Goal: Transaction & Acquisition: Purchase product/service

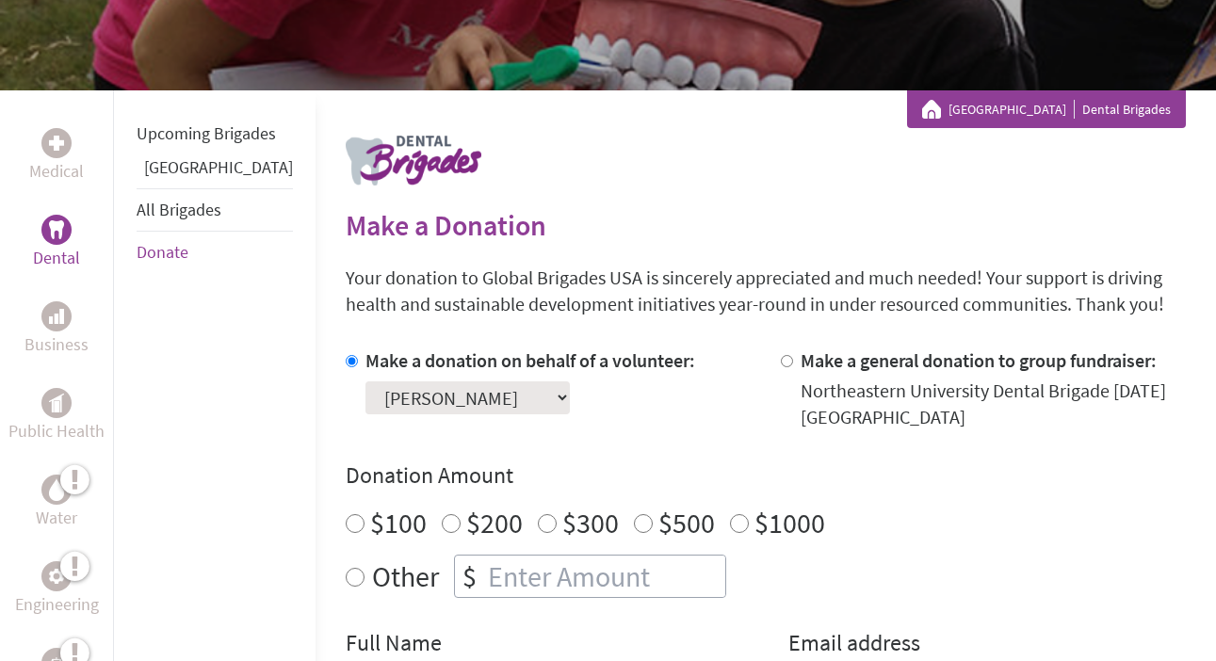
scroll to position [413, 0]
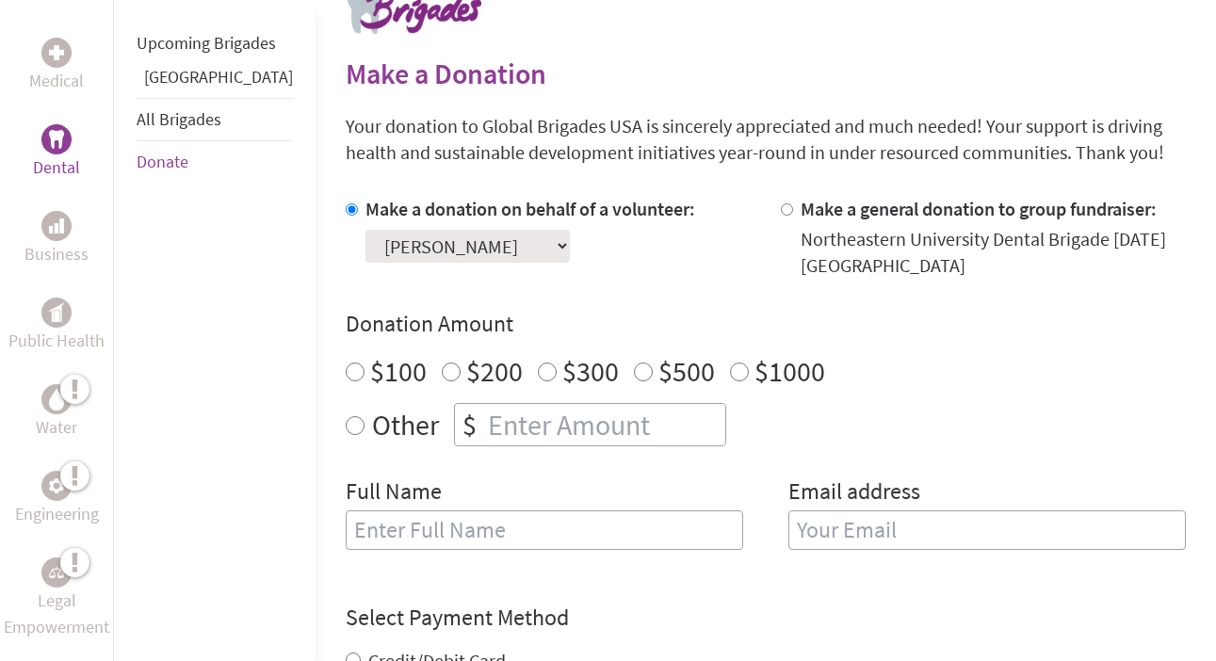
radio input "true"
click at [484, 420] on input "number" at bounding box center [604, 424] width 241 height 41
type input "250"
click at [614, 251] on div "Select a volunteer... [PERSON_NAME] [PERSON_NAME] [PERSON_NAME] [PERSON_NAME] […" at bounding box center [530, 242] width 330 height 40
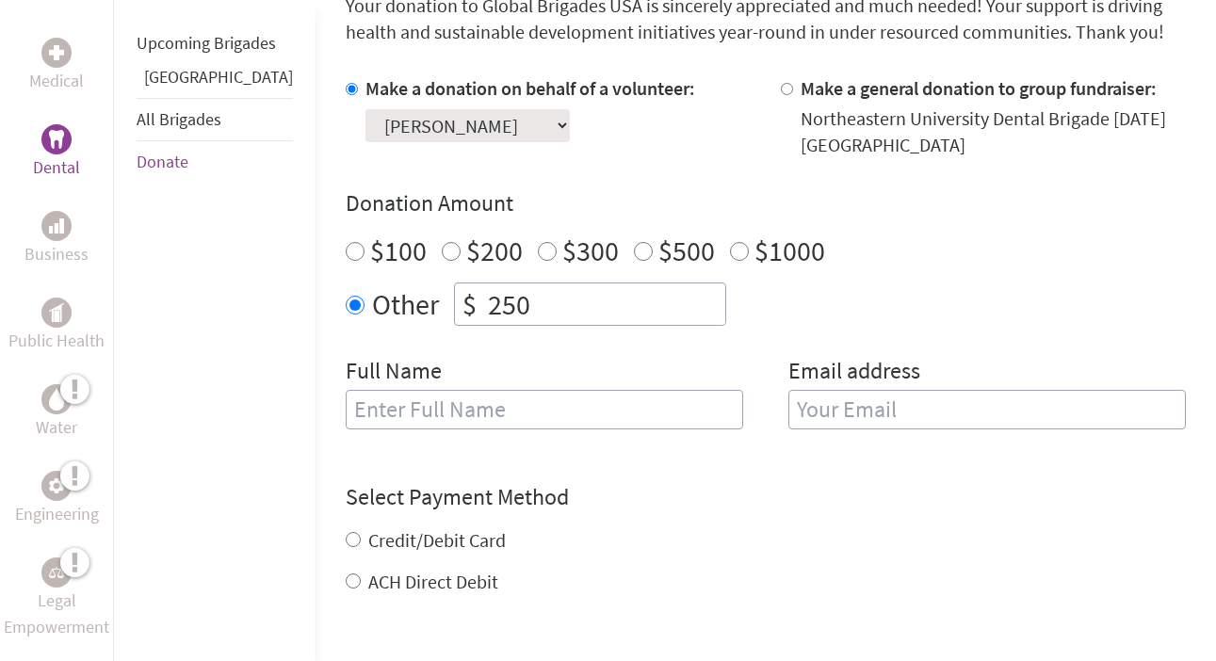
scroll to position [556, 0]
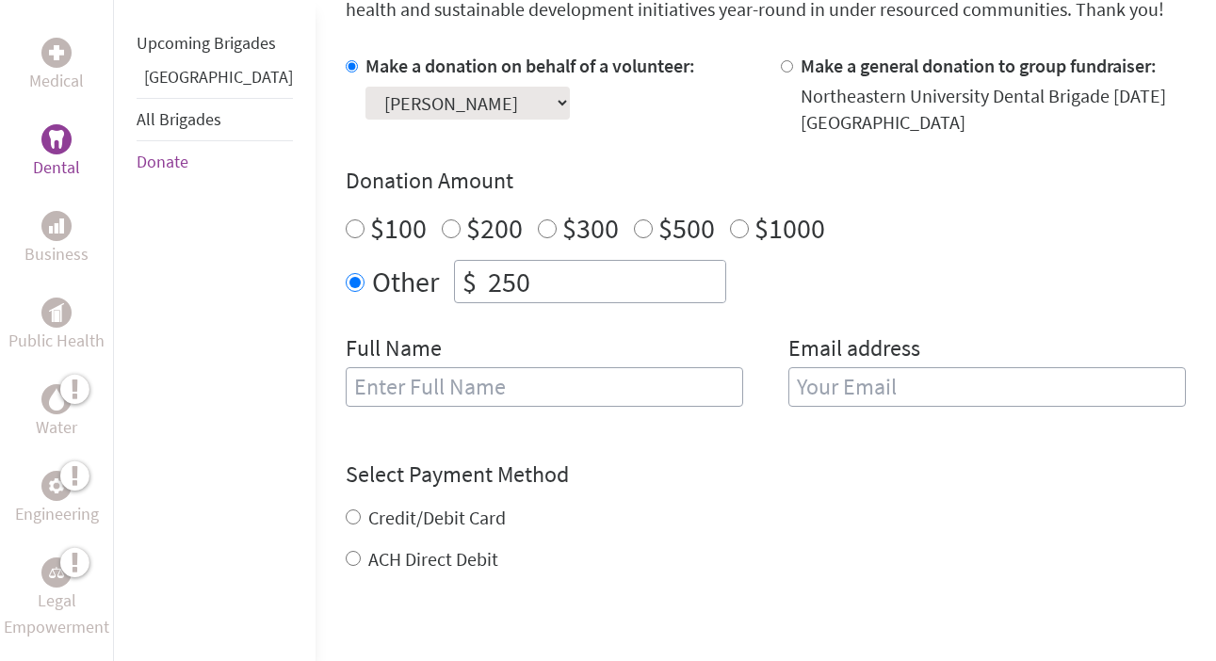
click at [466, 372] on input "text" at bounding box center [544, 387] width 397 height 40
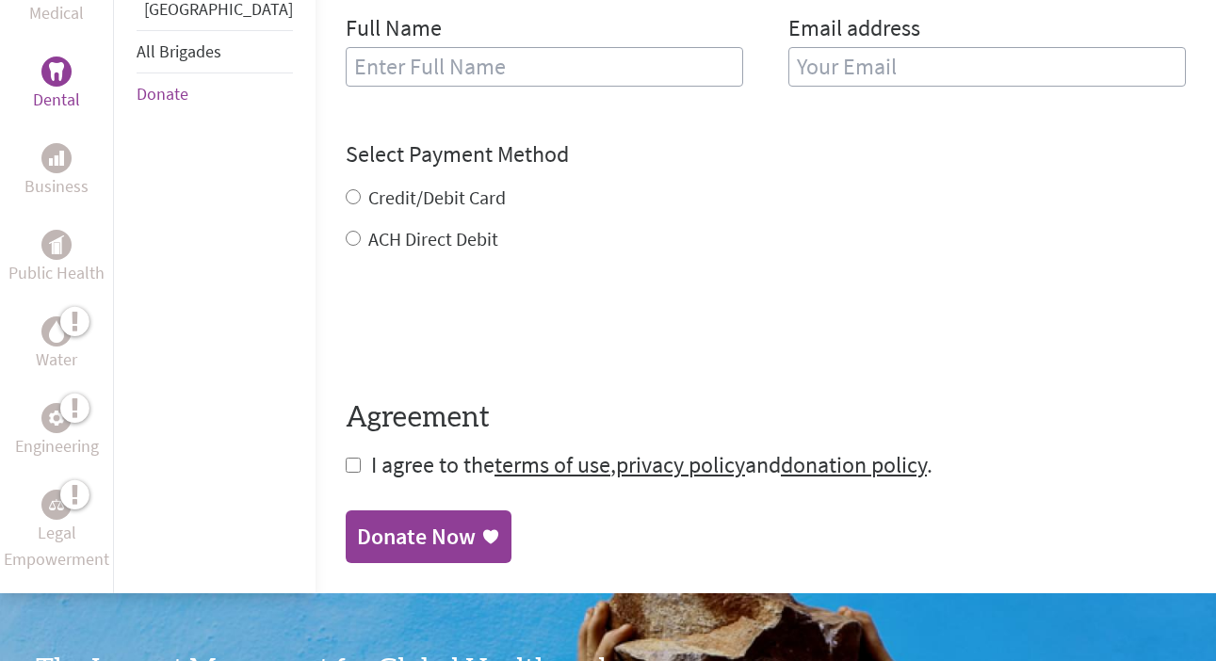
scroll to position [908, 0]
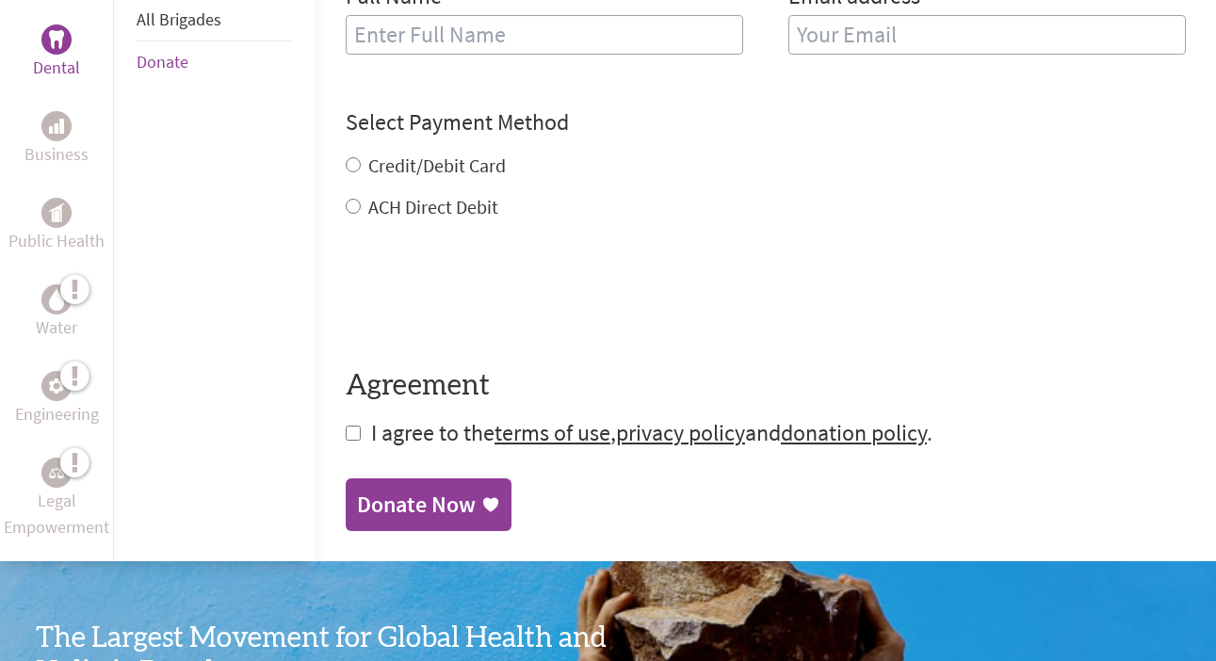
click at [368, 208] on label "ACH Direct Debit" at bounding box center [433, 207] width 130 height 24
click at [361, 208] on input "ACH Direct Debit" at bounding box center [353, 206] width 15 height 15
radio input "true"
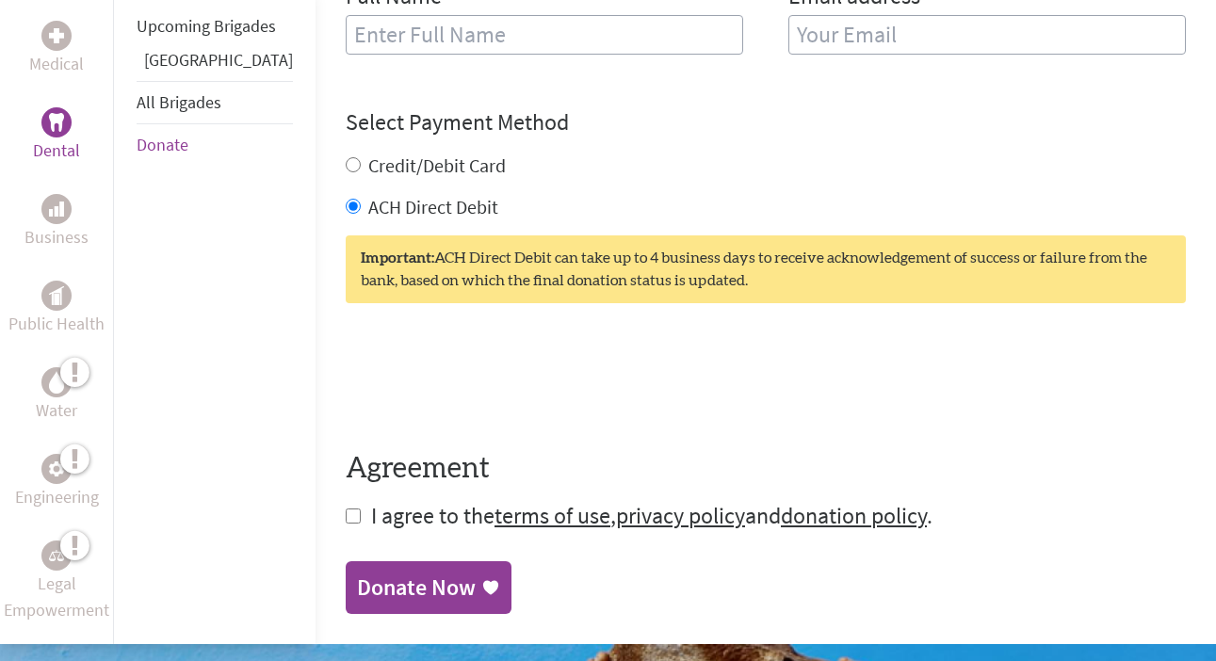
click at [280, 368] on div "Medical Dental Business Public Health Water Engineering Legal Empowerment Upcom…" at bounding box center [608, 43] width 1216 height 1201
click at [346, 517] on input "checkbox" at bounding box center [353, 516] width 15 height 15
checkbox input "true"
click at [357, 578] on div "Donate Now" at bounding box center [416, 590] width 119 height 30
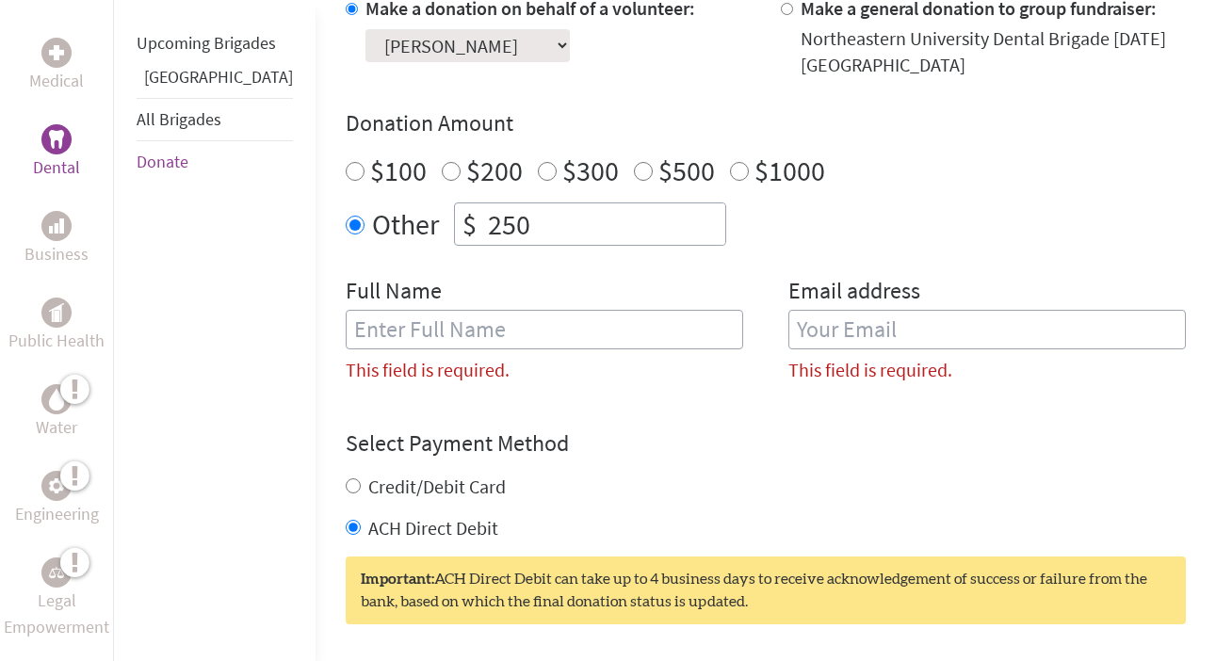
scroll to position [607, 0]
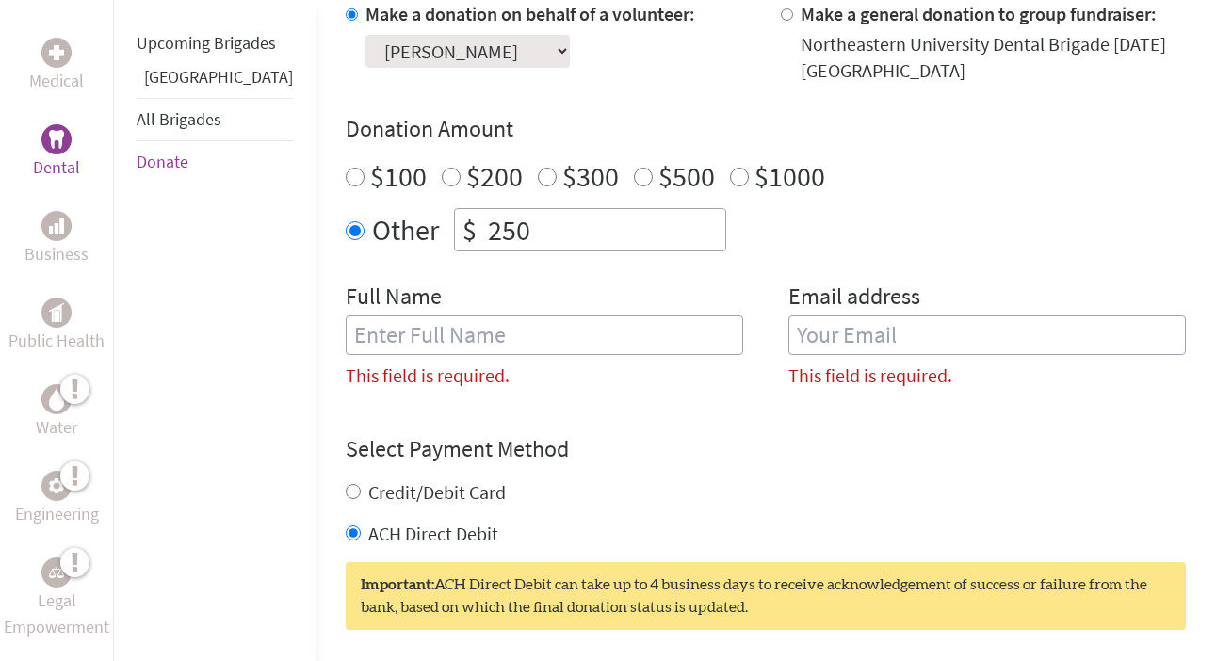
click at [483, 300] on div "Full Name This field is required." at bounding box center [544, 343] width 397 height 122
click at [482, 321] on input "text" at bounding box center [544, 336] width 397 height 40
type input "[PERSON_NAME]"
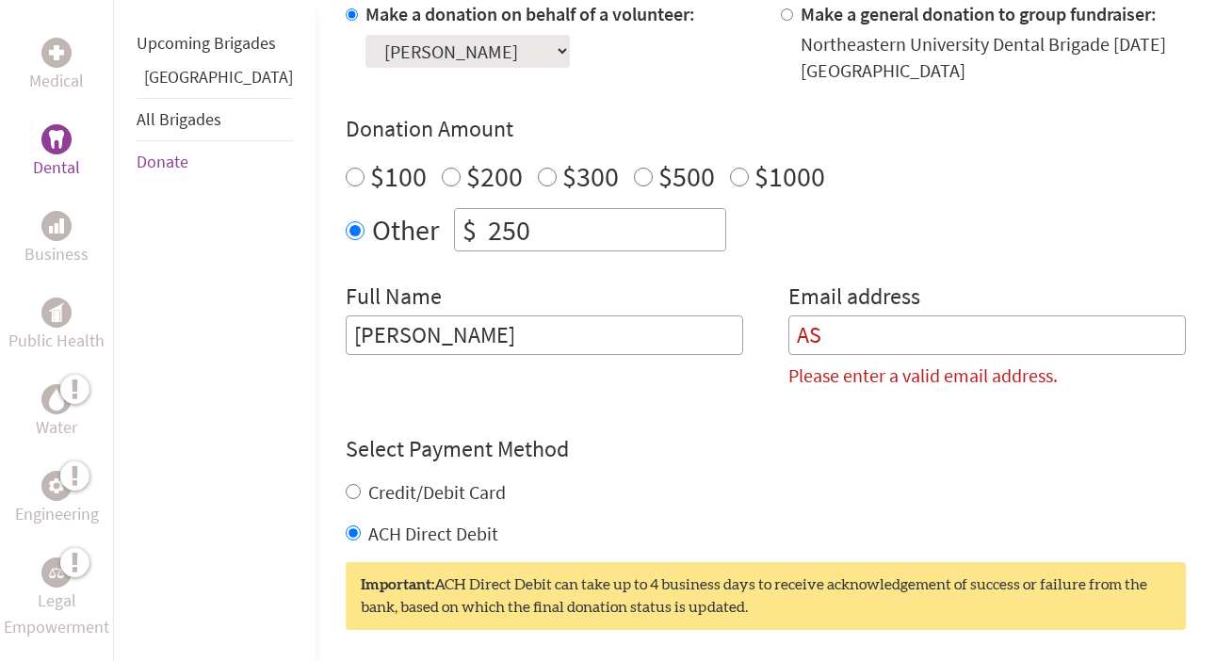
type input "A"
click at [461, 348] on input "[PERSON_NAME]" at bounding box center [544, 336] width 397 height 40
type input "[PERSON_NAME]"
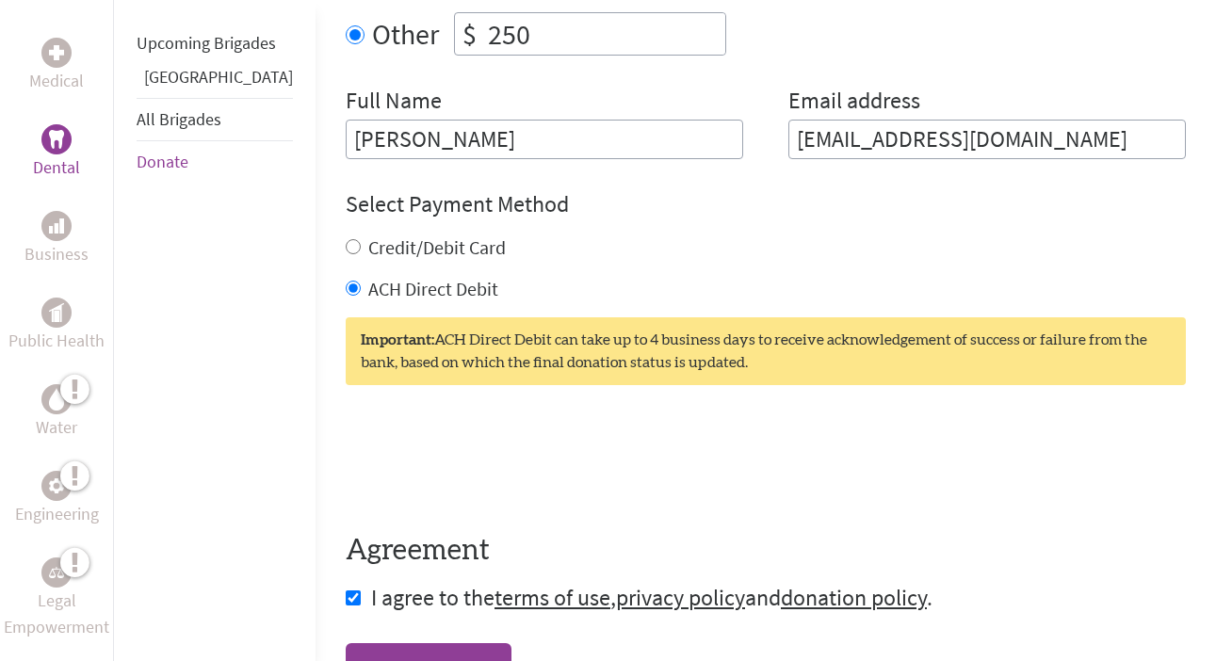
scroll to position [819, 0]
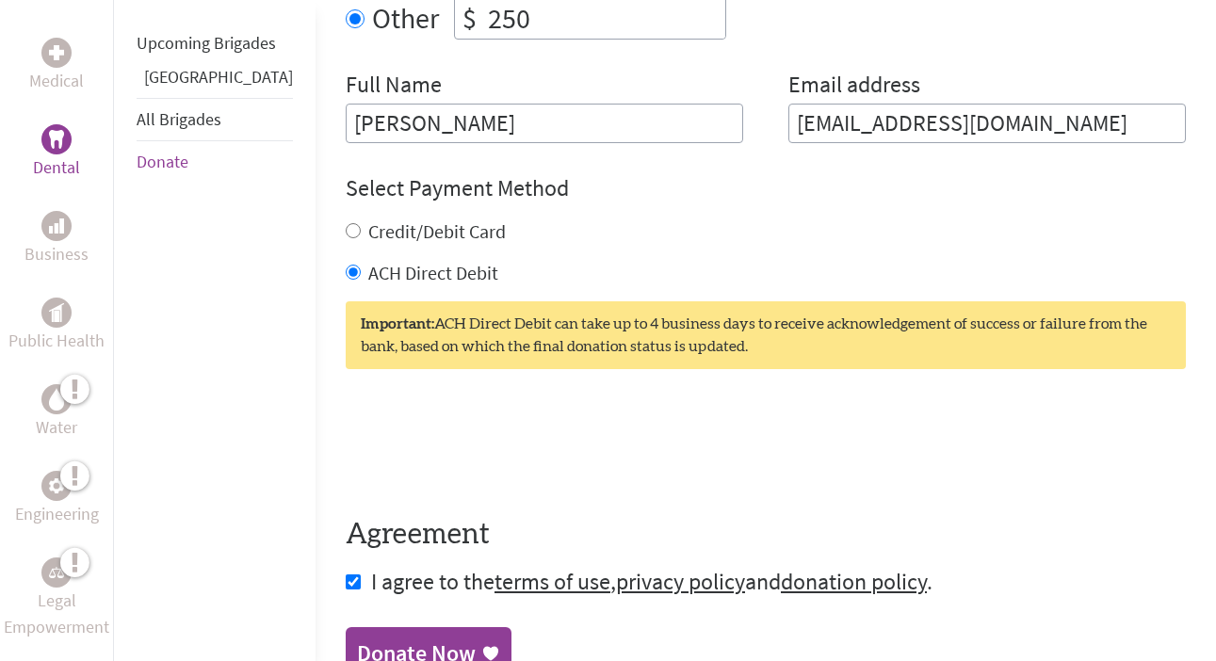
type input "[EMAIL_ADDRESS][DOMAIN_NAME]"
click at [358, 624] on section "Make a Donation Your donation to Global Brigades USA is sincerely appreciated a…" at bounding box center [766, 165] width 840 height 1030
click at [358, 629] on link "Donate Now" at bounding box center [429, 655] width 166 height 53
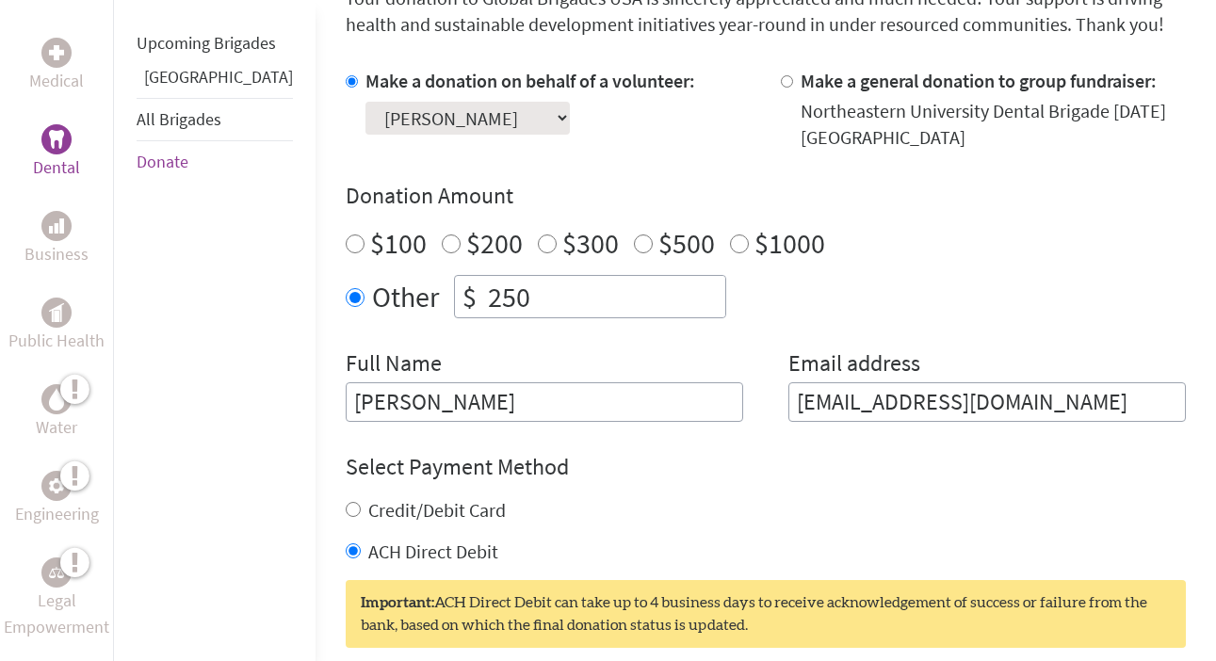
scroll to position [591, 0]
